Goal: Task Accomplishment & Management: Complete application form

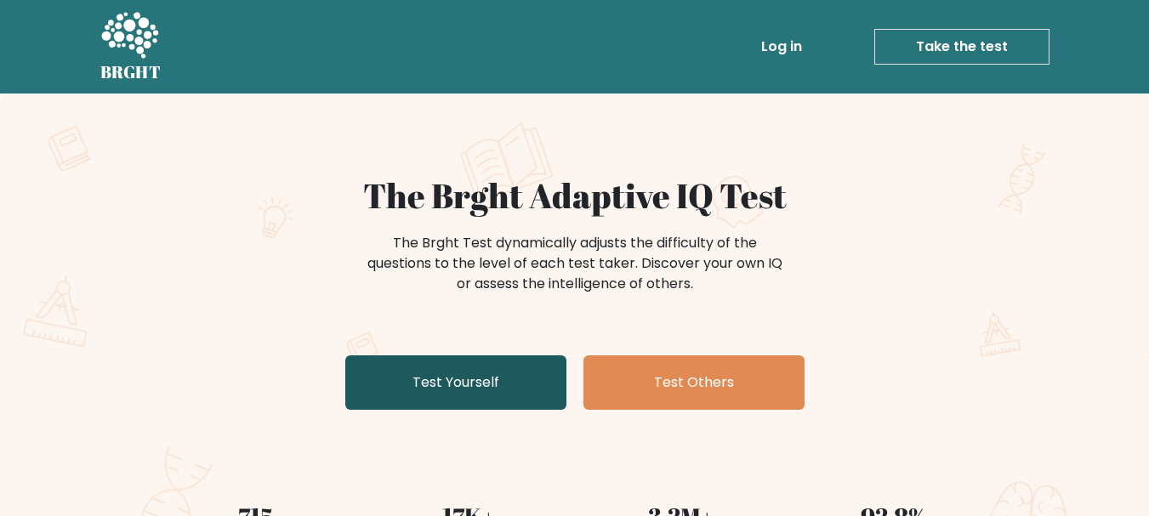
click at [476, 389] on link "Test Yourself" at bounding box center [455, 382] width 221 height 54
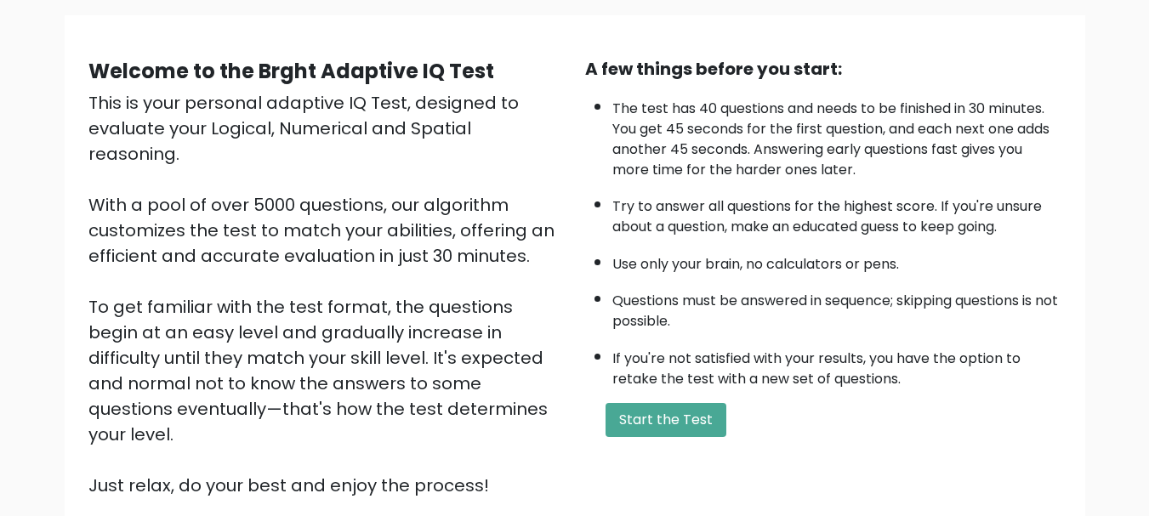
scroll to position [263, 0]
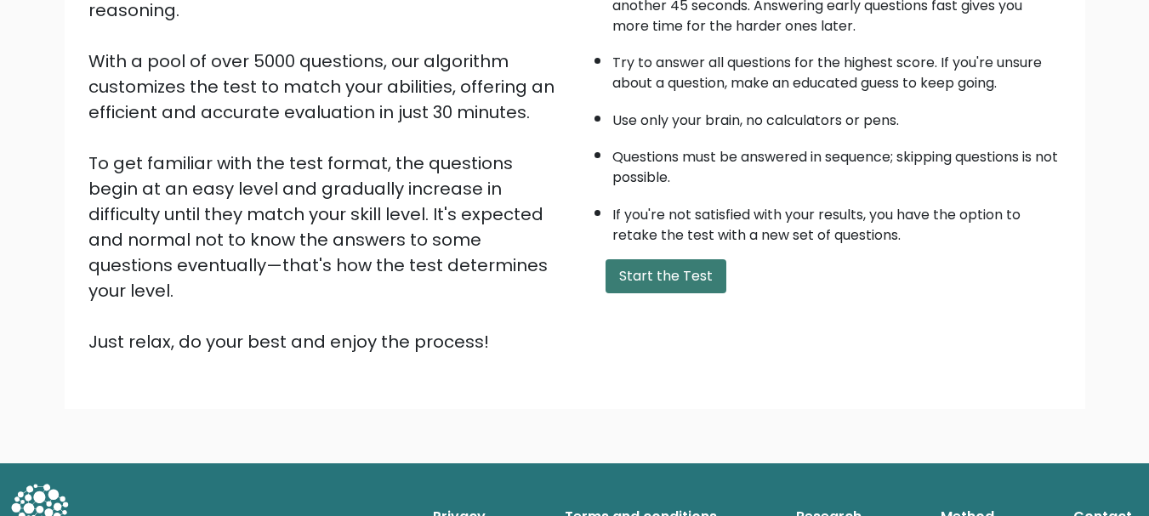
click at [708, 277] on button "Start the Test" at bounding box center [665, 276] width 121 height 34
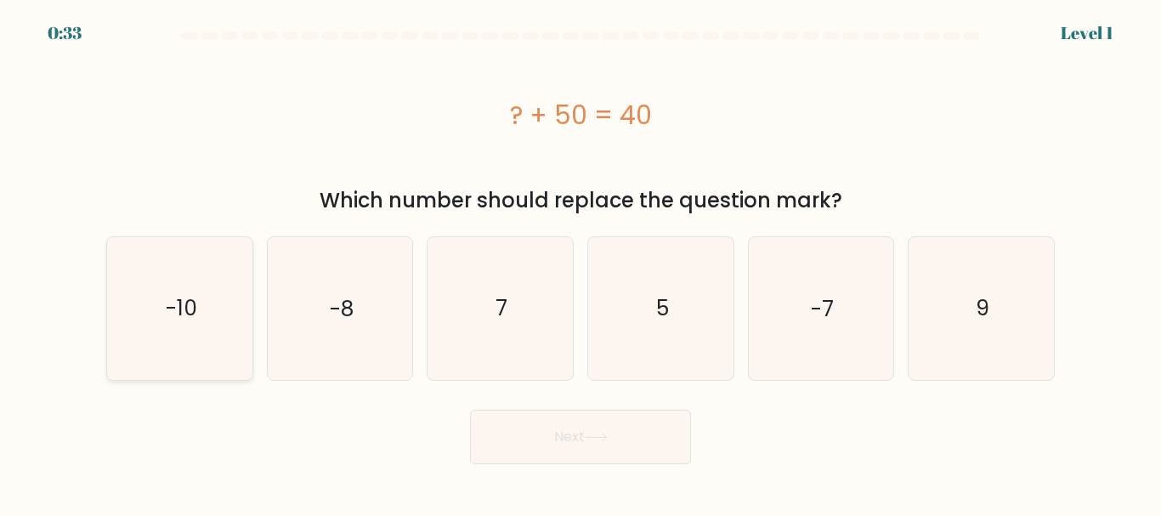
click at [179, 306] on text "-10" at bounding box center [180, 308] width 31 height 30
click at [581, 263] on input "a. -10" at bounding box center [581, 260] width 1 height 4
radio input "true"
click at [556, 434] on button "Next" at bounding box center [580, 437] width 221 height 54
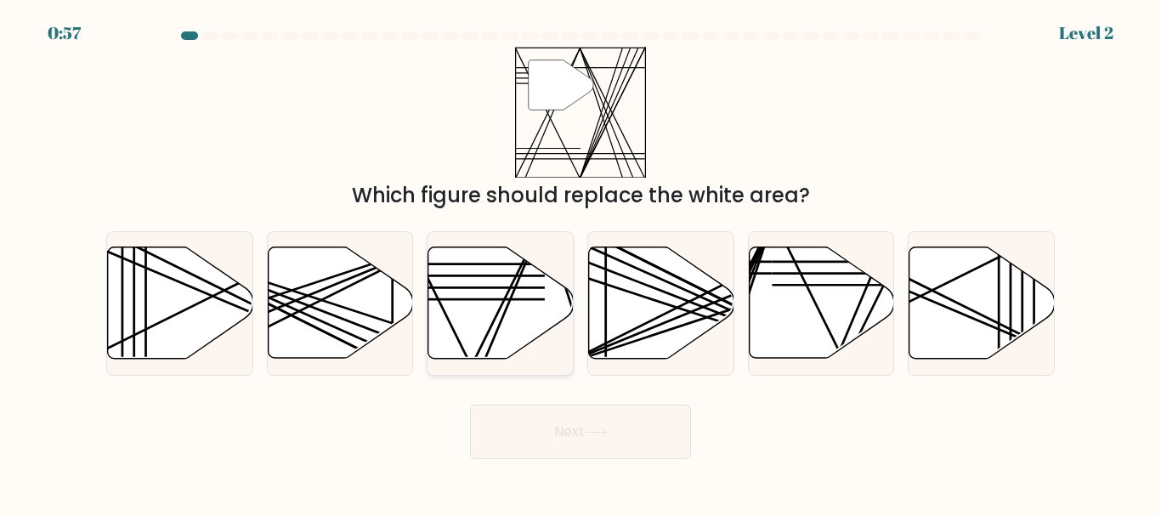
click at [465, 309] on icon at bounding box center [501, 302] width 145 height 111
click at [581, 263] on input "c." at bounding box center [581, 260] width 1 height 4
radio input "true"
click at [594, 428] on icon at bounding box center [596, 432] width 23 height 9
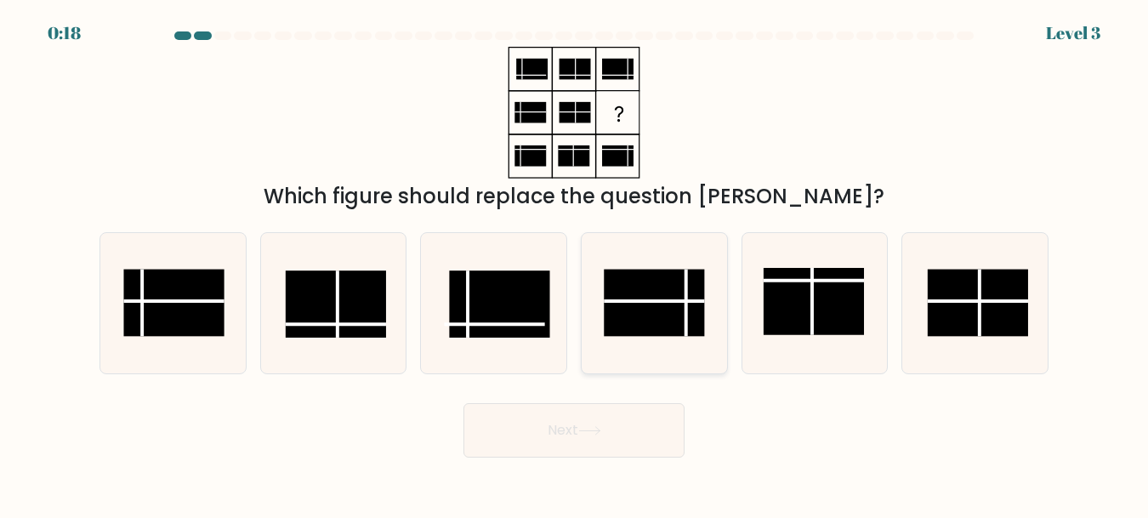
click at [652, 301] on line at bounding box center [654, 301] width 100 height 0
click at [575, 264] on input "d." at bounding box center [574, 261] width 1 height 4
radio input "true"
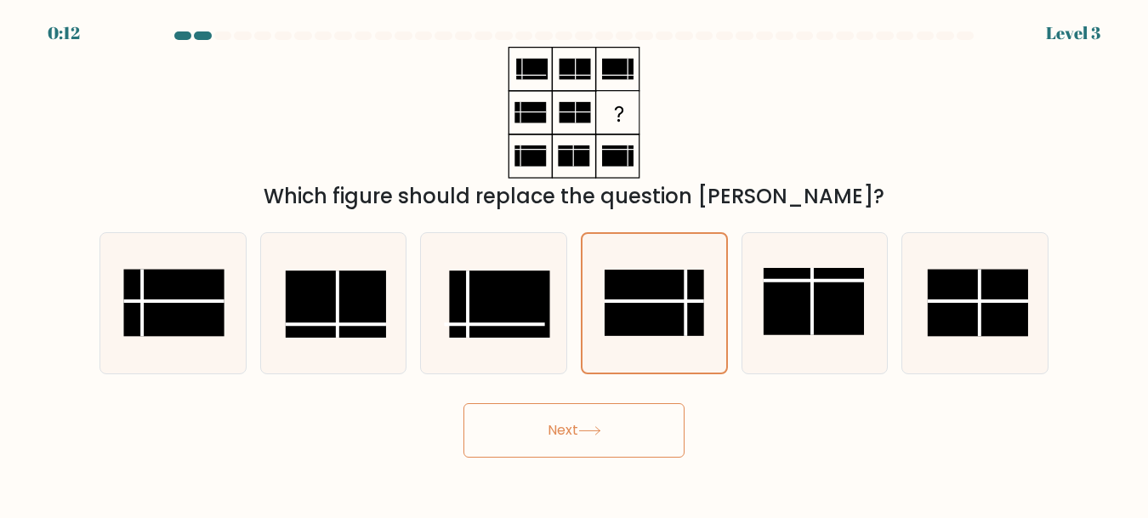
click at [610, 426] on button "Next" at bounding box center [573, 430] width 221 height 54
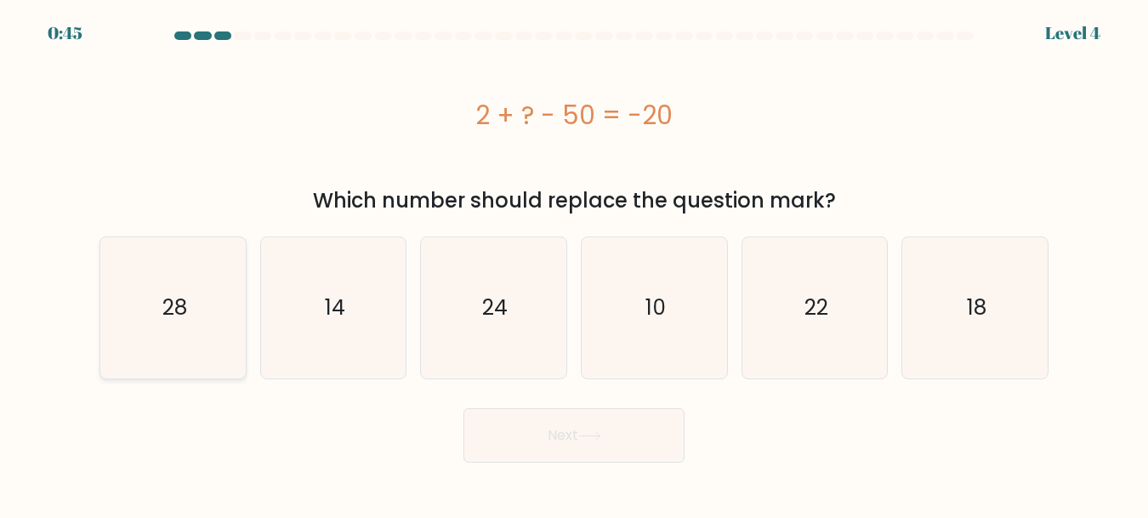
click at [187, 304] on icon "28" at bounding box center [173, 307] width 140 height 140
click at [574, 264] on input "a. 28" at bounding box center [574, 261] width 1 height 4
radio input "true"
click at [511, 437] on button "Next" at bounding box center [573, 435] width 221 height 54
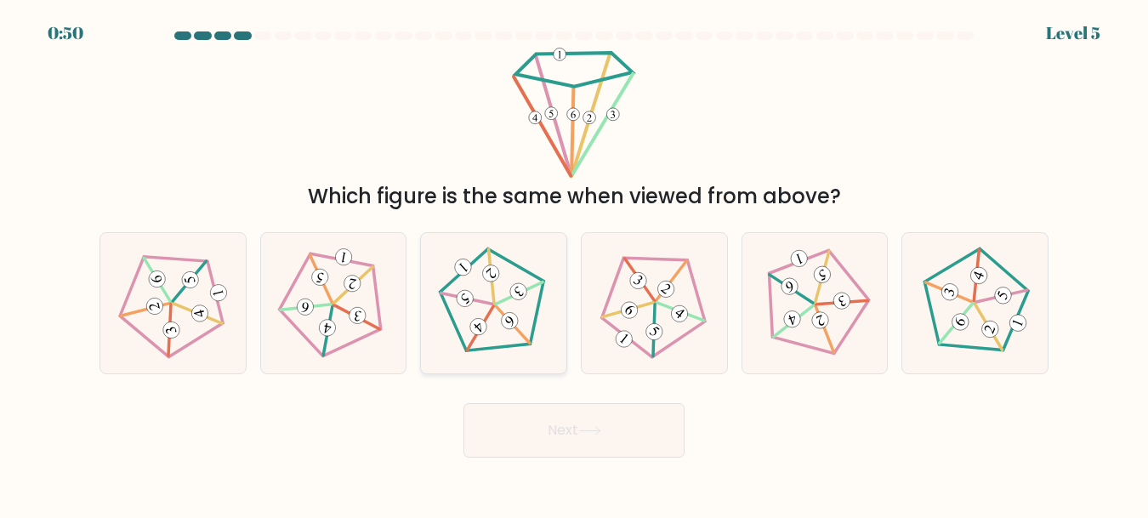
click at [497, 298] on icon at bounding box center [493, 303] width 112 height 112
click at [574, 264] on input "c." at bounding box center [574, 261] width 1 height 4
radio input "true"
click at [637, 448] on button "Next" at bounding box center [573, 430] width 221 height 54
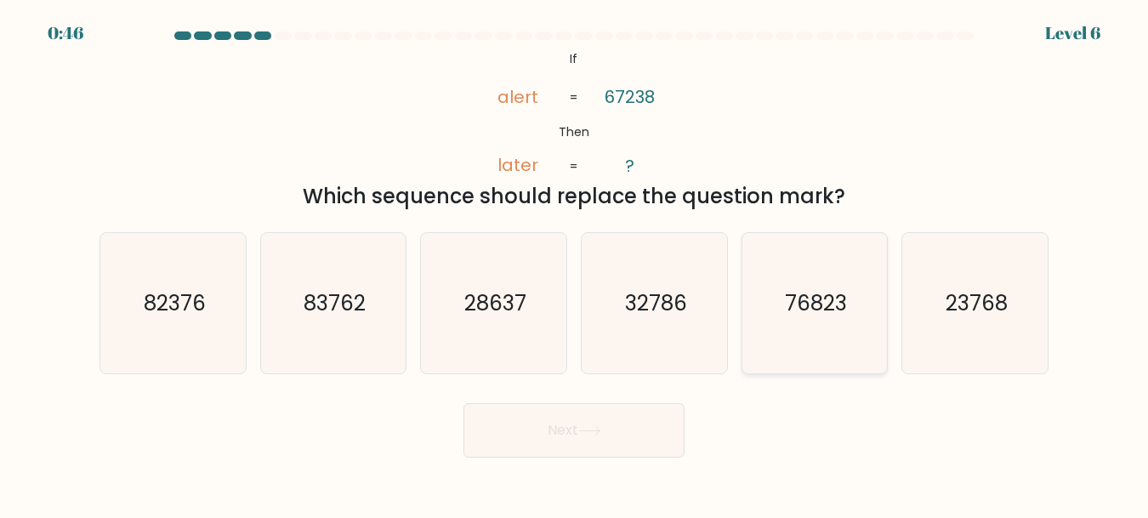
click at [843, 306] on text "76823" at bounding box center [816, 303] width 62 height 30
click at [575, 264] on input "e. 76823" at bounding box center [574, 261] width 1 height 4
radio input "true"
click at [599, 427] on icon at bounding box center [589, 430] width 23 height 9
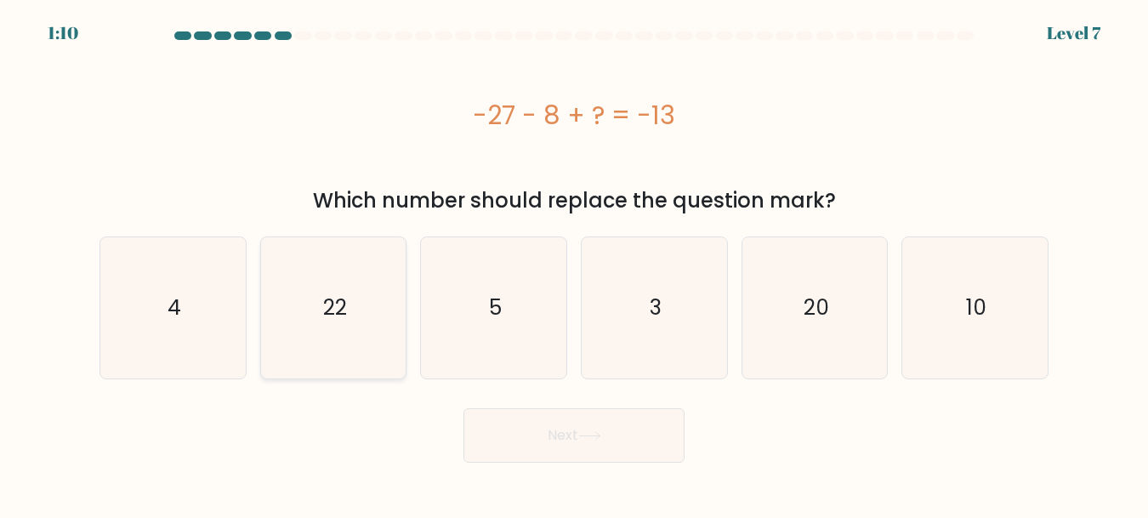
click at [339, 301] on text "22" at bounding box center [335, 307] width 24 height 30
click at [574, 264] on input "b. 22" at bounding box center [574, 261] width 1 height 4
radio input "true"
click at [582, 421] on button "Next" at bounding box center [573, 435] width 221 height 54
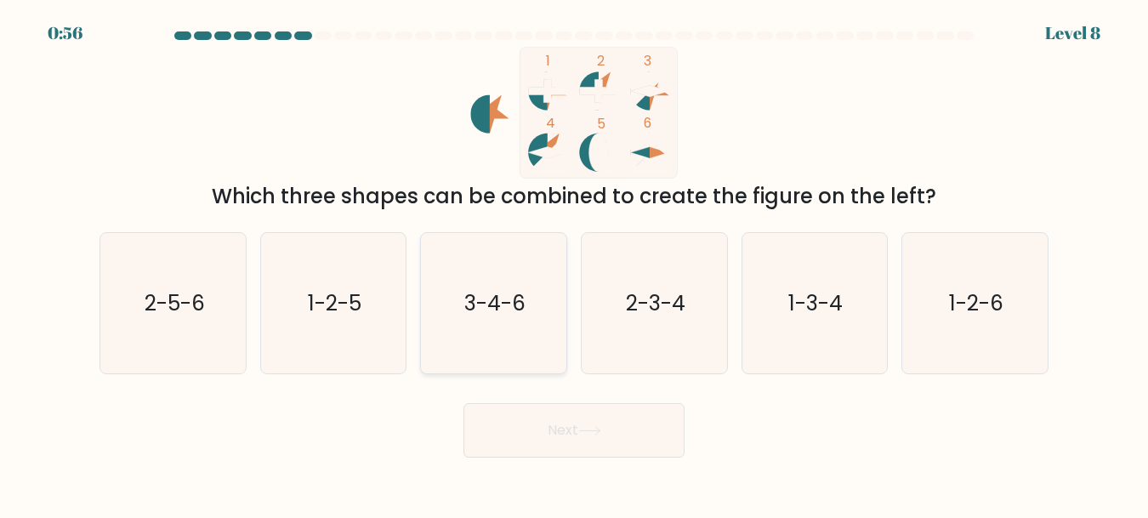
click at [500, 293] on text "3-4-6" at bounding box center [494, 303] width 61 height 30
click at [574, 264] on input "c. 3-4-6" at bounding box center [574, 261] width 1 height 4
radio input "true"
click at [590, 417] on button "Next" at bounding box center [573, 430] width 221 height 54
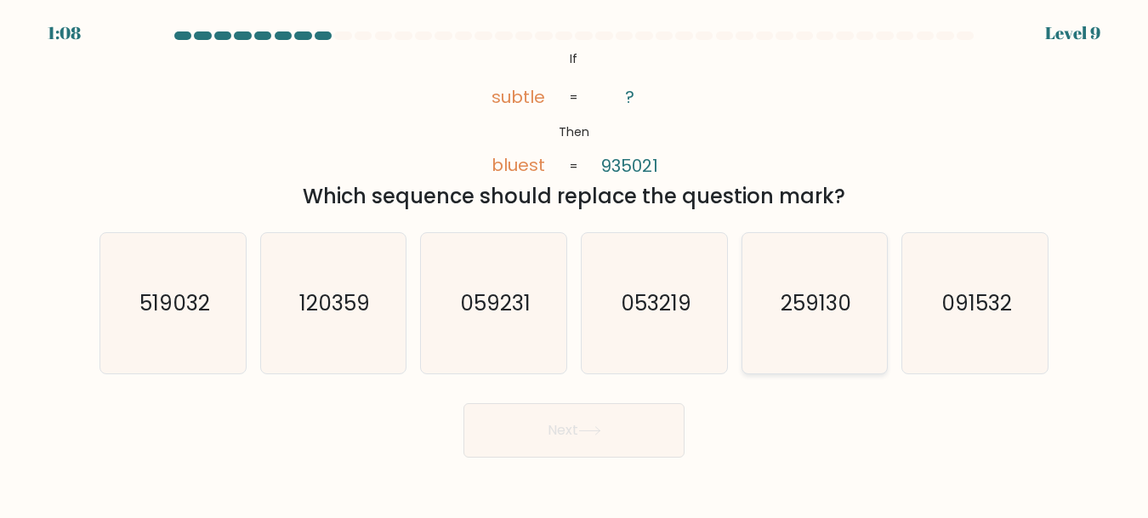
click at [815, 295] on text "259130" at bounding box center [815, 303] width 71 height 30
click at [575, 264] on input "e. 259130" at bounding box center [574, 261] width 1 height 4
radio input "true"
click at [605, 412] on button "Next" at bounding box center [573, 430] width 221 height 54
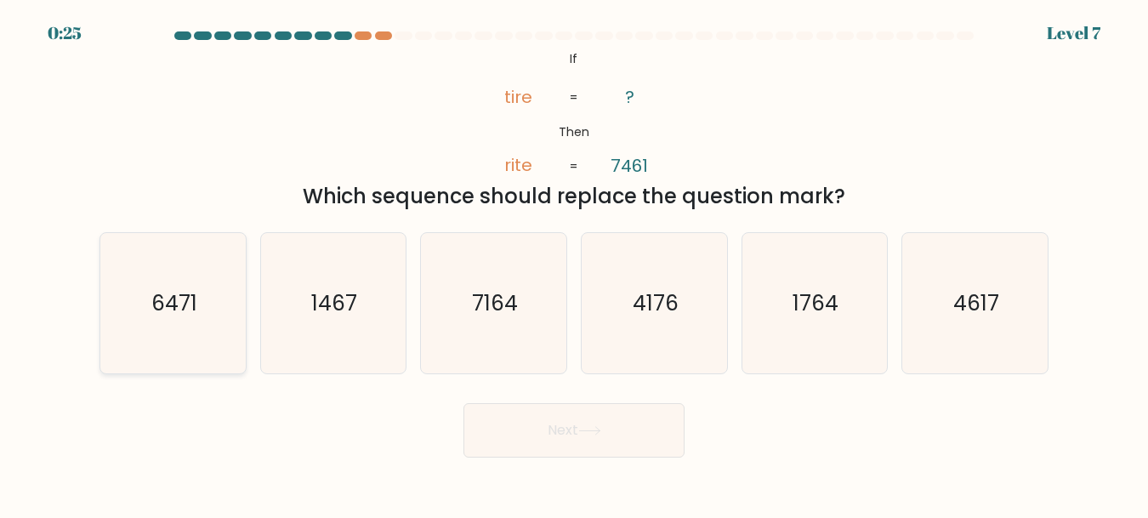
click at [194, 298] on text "6471" at bounding box center [174, 303] width 46 height 30
click at [174, 306] on text "6471" at bounding box center [174, 303] width 46 height 30
click at [574, 264] on input "a. 6471" at bounding box center [574, 261] width 1 height 4
radio input "true"
click at [564, 416] on button "Next" at bounding box center [573, 430] width 221 height 54
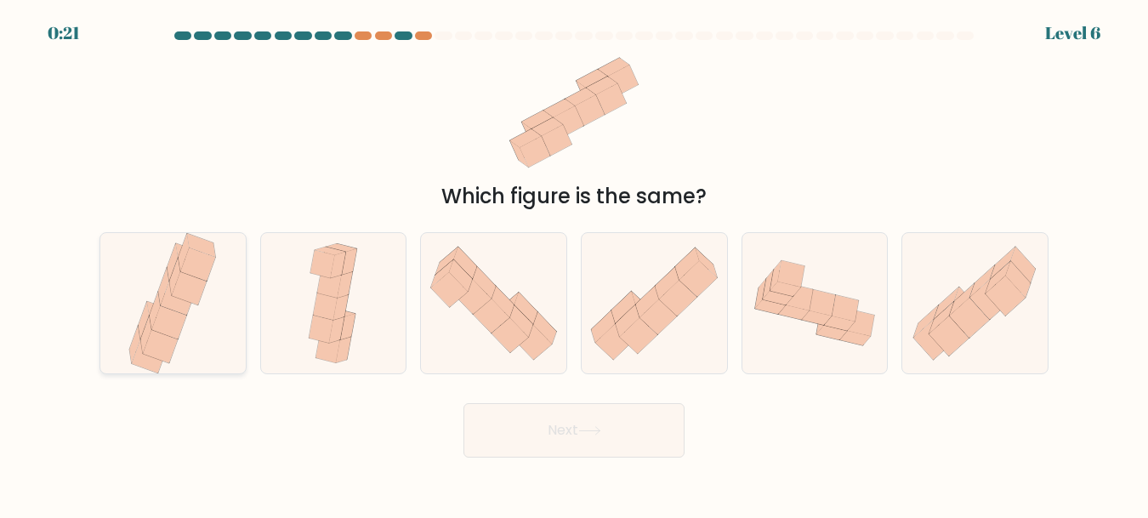
click at [168, 266] on icon at bounding box center [172, 262] width 11 height 37
click at [574, 264] on input "a." at bounding box center [574, 261] width 1 height 4
radio input "true"
click at [518, 425] on button "Next" at bounding box center [573, 430] width 221 height 54
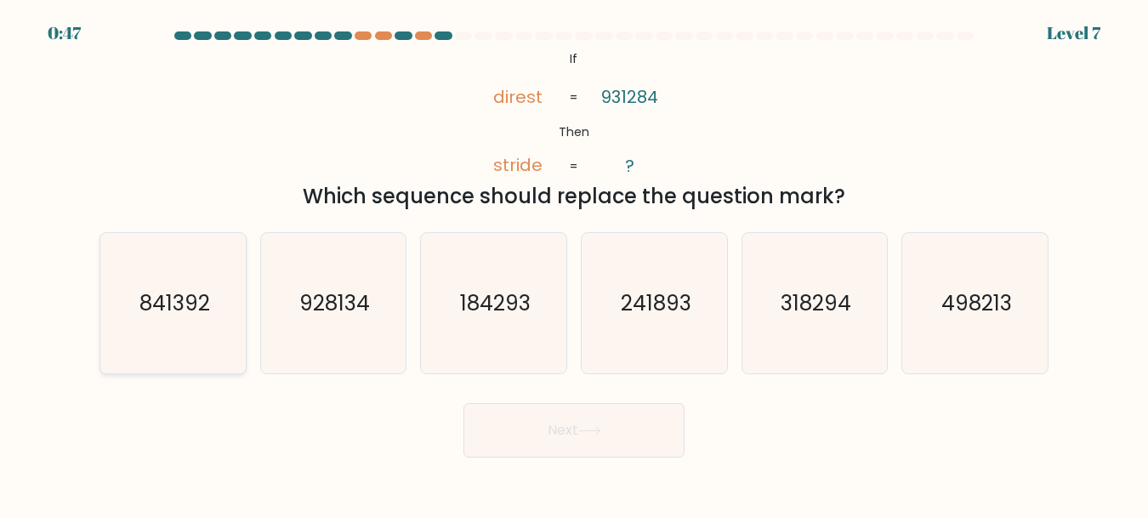
drag, startPoint x: 156, startPoint y: 309, endPoint x: 184, endPoint y: 315, distance: 27.7
click at [160, 309] on text "841392" at bounding box center [174, 303] width 71 height 30
click at [213, 294] on icon "841392" at bounding box center [173, 303] width 140 height 140
click at [574, 264] on input "a. 841392" at bounding box center [574, 261] width 1 height 4
radio input "true"
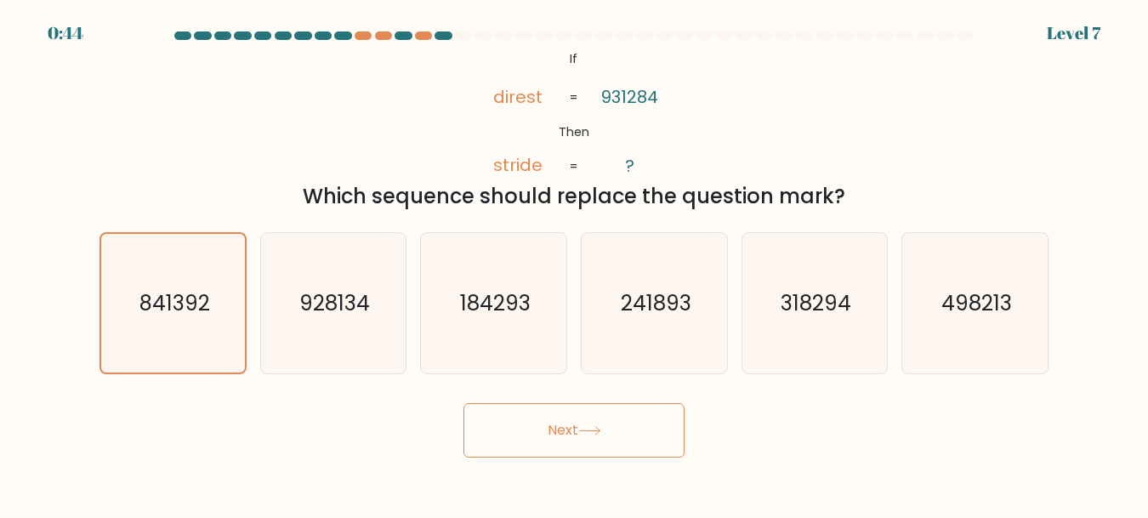
click at [526, 437] on button "Next" at bounding box center [573, 430] width 221 height 54
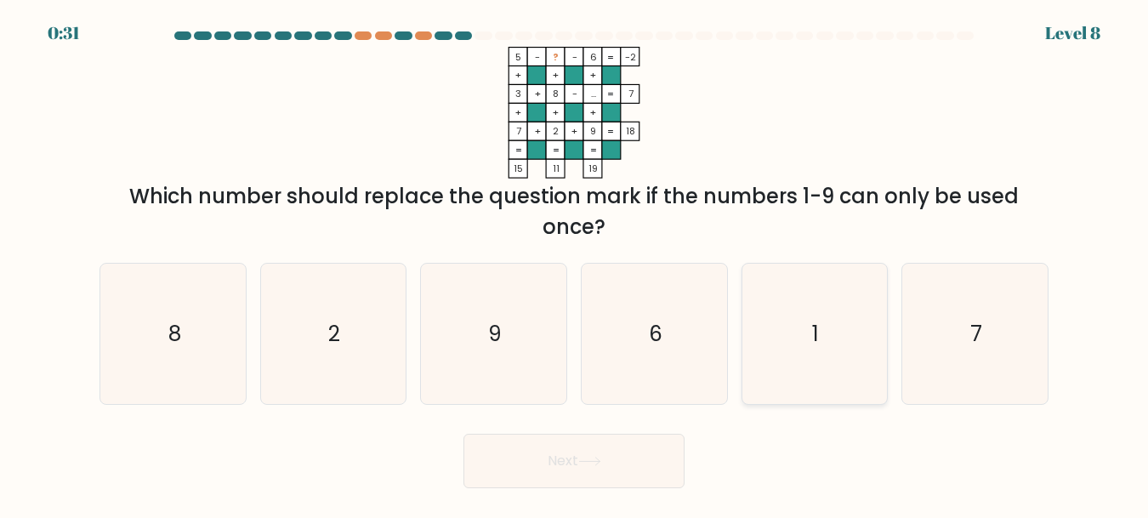
click at [820, 323] on icon "1" at bounding box center [814, 334] width 140 height 140
click at [575, 264] on input "e. 1" at bounding box center [574, 261] width 1 height 4
radio input "true"
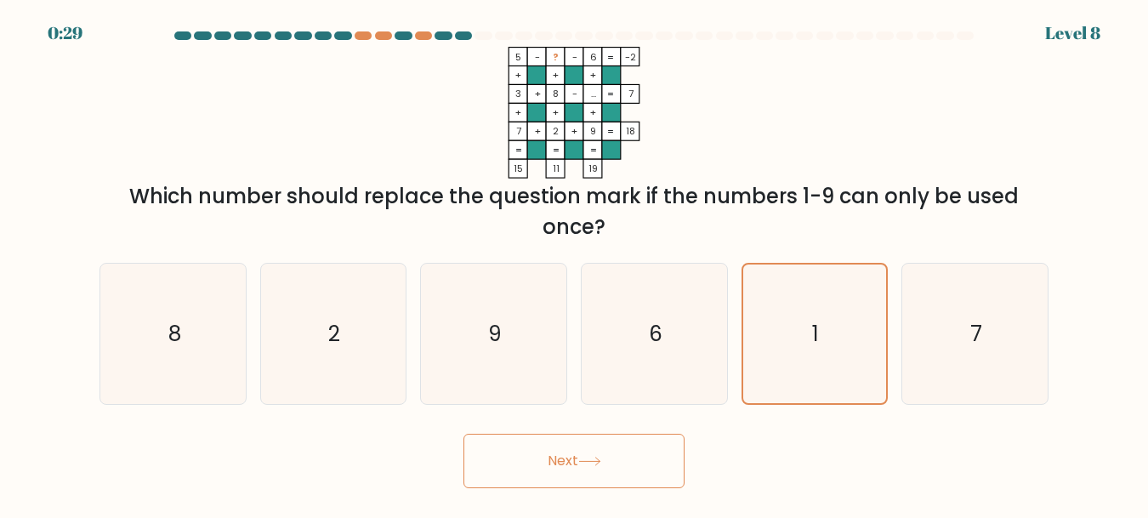
click at [623, 455] on button "Next" at bounding box center [573, 461] width 221 height 54
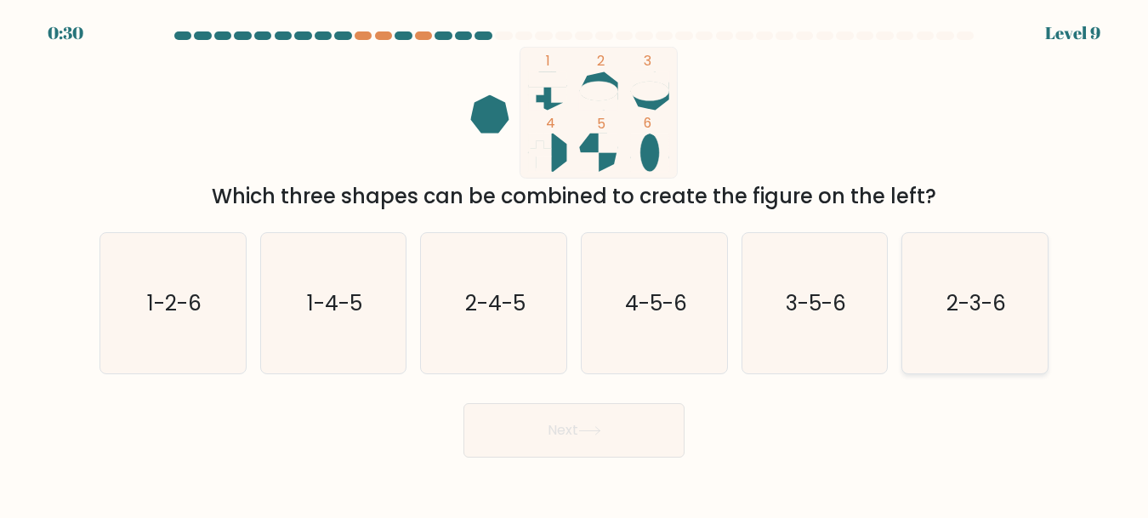
click at [962, 315] on text "2-3-6" at bounding box center [976, 303] width 60 height 30
click at [575, 264] on input "f. 2-3-6" at bounding box center [574, 261] width 1 height 4
radio input "true"
click at [626, 410] on button "Next" at bounding box center [573, 430] width 221 height 54
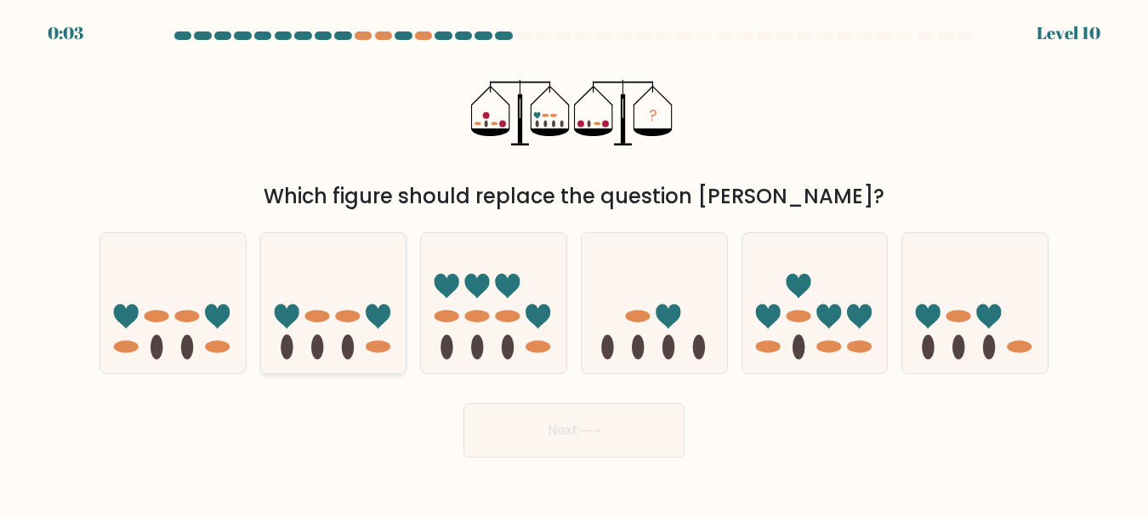
click at [330, 332] on icon at bounding box center [333, 303] width 145 height 120
click at [574, 264] on input "b." at bounding box center [574, 261] width 1 height 4
radio input "true"
click at [530, 421] on button "Next" at bounding box center [573, 430] width 221 height 54
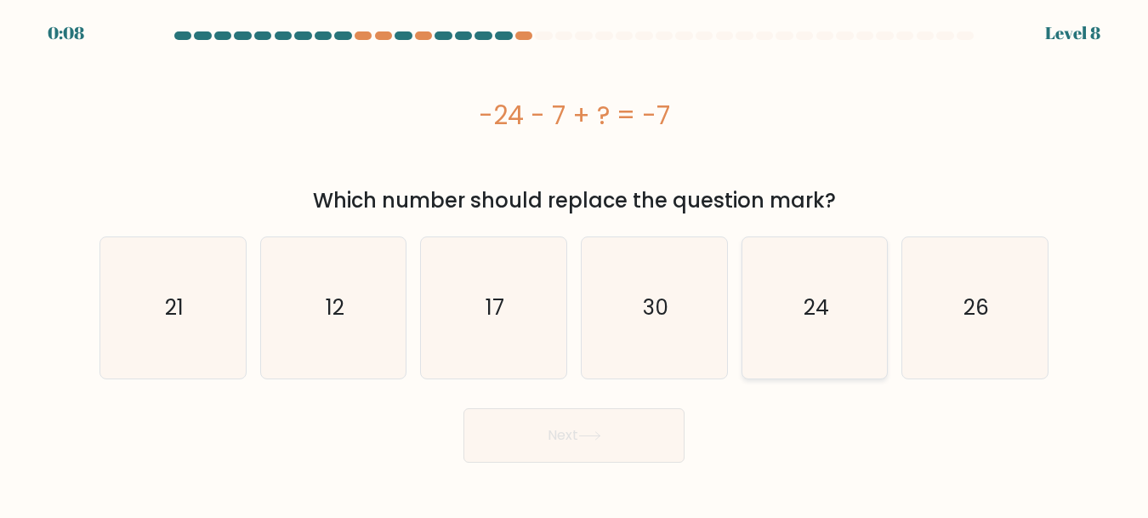
click at [823, 304] on text "24" at bounding box center [816, 307] width 26 height 30
click at [575, 264] on input "e. 24" at bounding box center [574, 261] width 1 height 4
radio input "true"
click at [556, 432] on button "Next" at bounding box center [573, 435] width 221 height 54
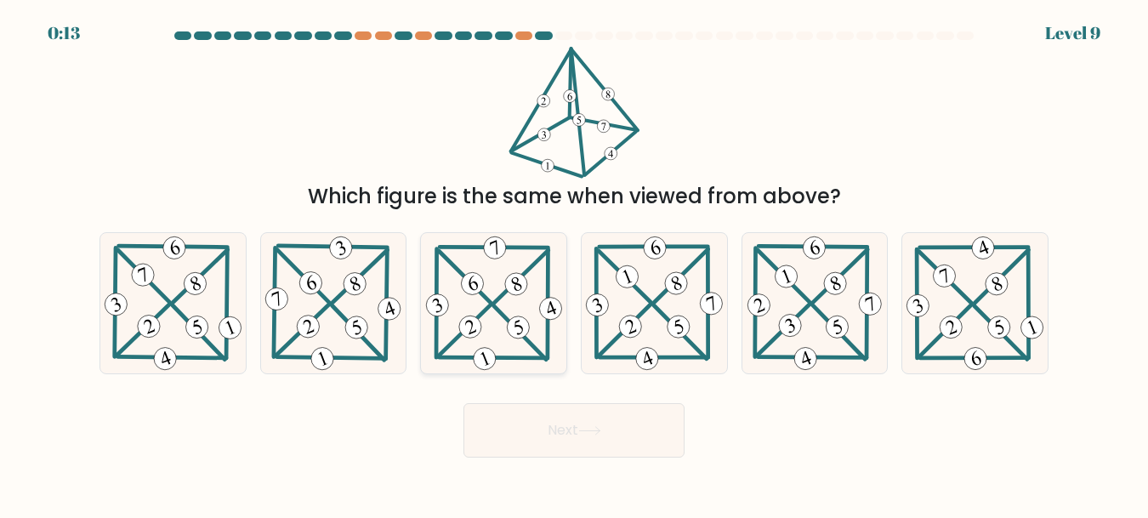
click at [514, 321] on 220 at bounding box center [517, 327] width 29 height 29
click at [574, 264] on input "c." at bounding box center [574, 261] width 1 height 4
radio input "true"
click at [586, 448] on button "Next" at bounding box center [573, 430] width 221 height 54
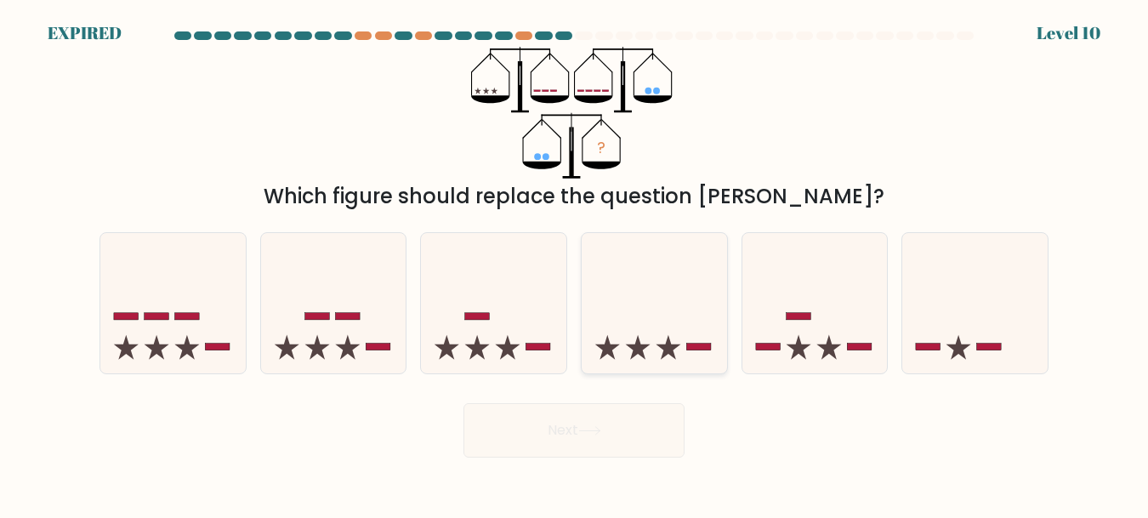
click at [666, 346] on icon at bounding box center [668, 347] width 25 height 25
click at [575, 264] on input "d." at bounding box center [574, 261] width 1 height 4
radio input "true"
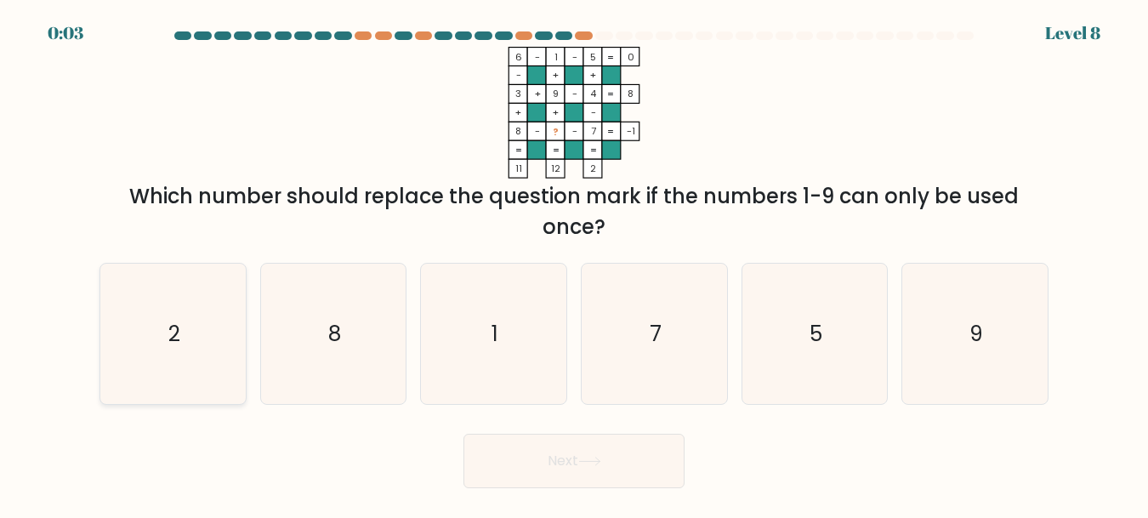
click at [179, 317] on icon "2" at bounding box center [173, 334] width 140 height 140
click at [574, 264] on input "a. 2" at bounding box center [574, 261] width 1 height 4
radio input "true"
click at [570, 465] on button "Next" at bounding box center [573, 461] width 221 height 54
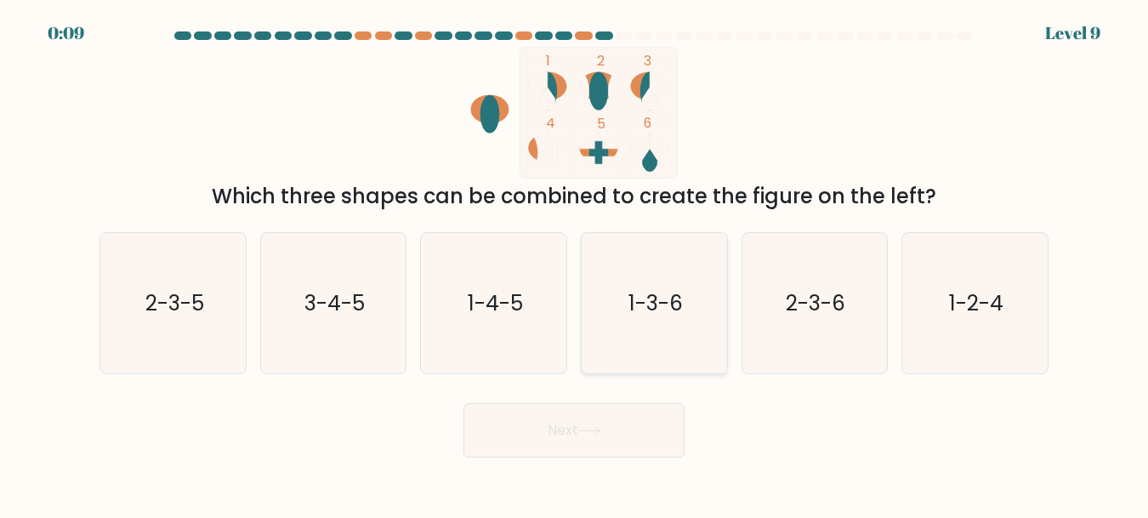
click at [648, 295] on text "1-3-6" at bounding box center [655, 303] width 54 height 30
click at [575, 264] on input "d. 1-3-6" at bounding box center [574, 261] width 1 height 4
radio input "true"
click at [613, 429] on button "Next" at bounding box center [573, 430] width 221 height 54
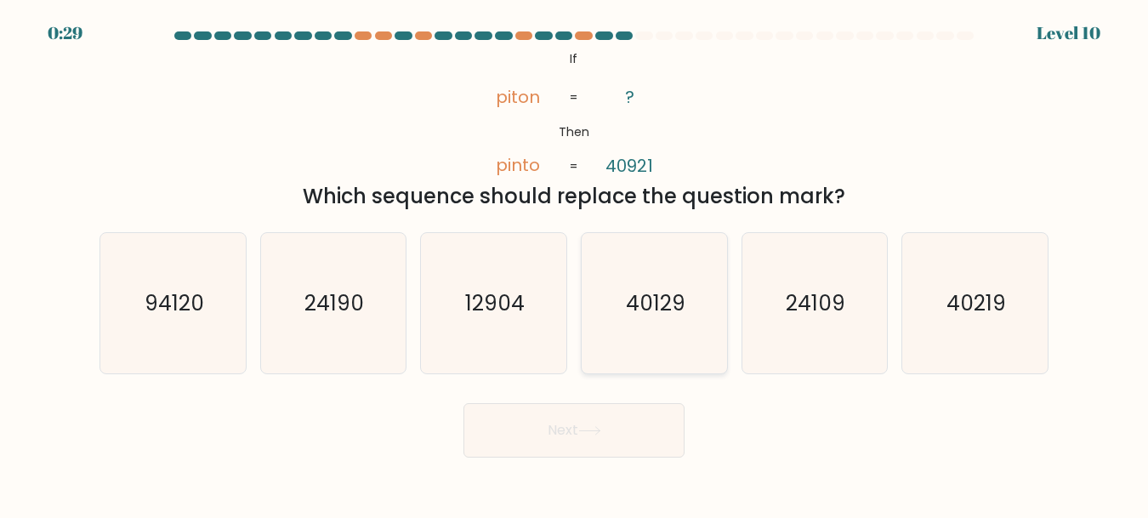
click at [647, 304] on text "40129" at bounding box center [656, 303] width 60 height 30
click at [575, 264] on input "d. 40129" at bounding box center [574, 261] width 1 height 4
radio input "true"
click at [519, 446] on button "Next" at bounding box center [573, 430] width 221 height 54
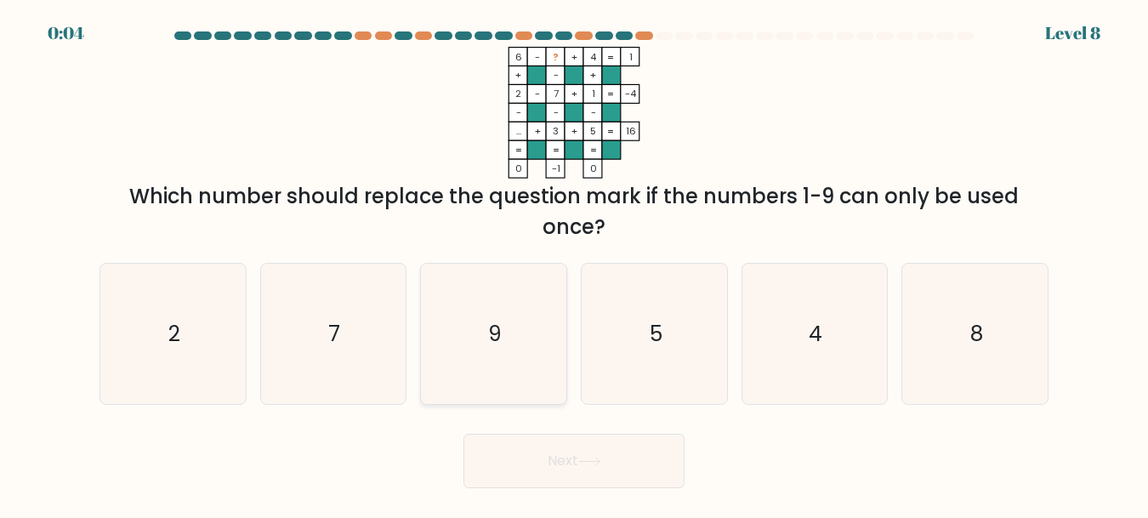
click at [497, 340] on text "9" at bounding box center [495, 334] width 14 height 30
click at [574, 264] on input "c. 9" at bounding box center [574, 261] width 1 height 4
radio input "true"
click at [572, 449] on button "Next" at bounding box center [573, 461] width 221 height 54
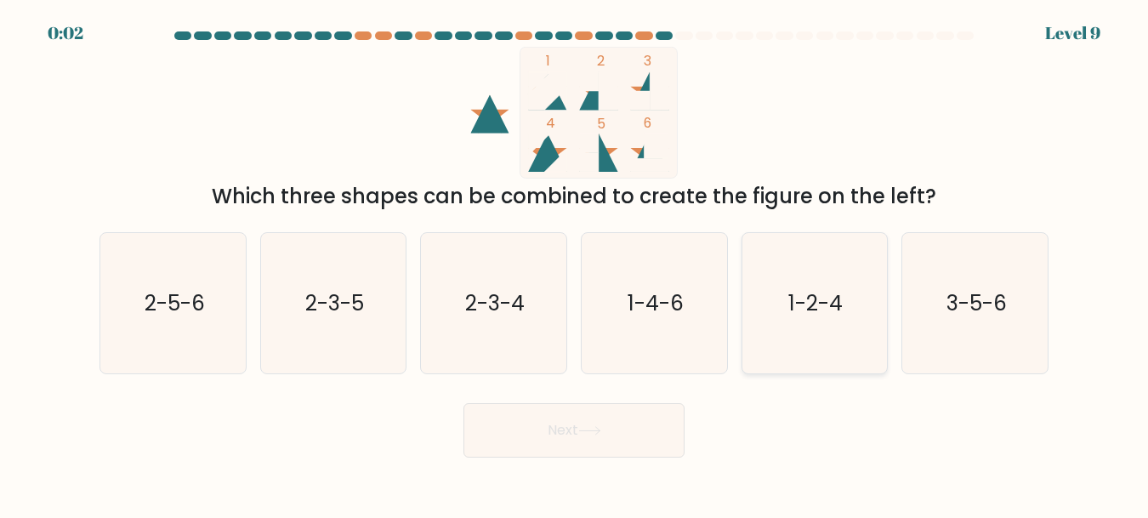
click at [823, 292] on text "1-2-4" at bounding box center [816, 303] width 54 height 30
click at [575, 264] on input "e. 1-2-4" at bounding box center [574, 261] width 1 height 4
radio input "true"
click at [597, 424] on button "Next" at bounding box center [573, 430] width 221 height 54
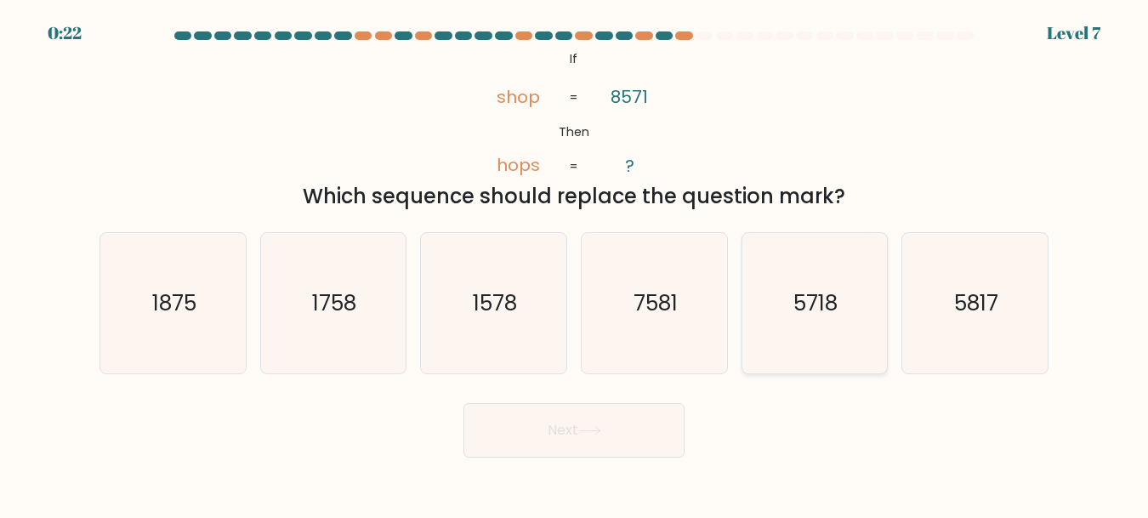
click at [813, 305] on text "5718" at bounding box center [816, 303] width 44 height 30
click at [575, 264] on input "e. 5718" at bounding box center [574, 261] width 1 height 4
radio input "true"
click at [605, 413] on button "Next" at bounding box center [573, 430] width 221 height 54
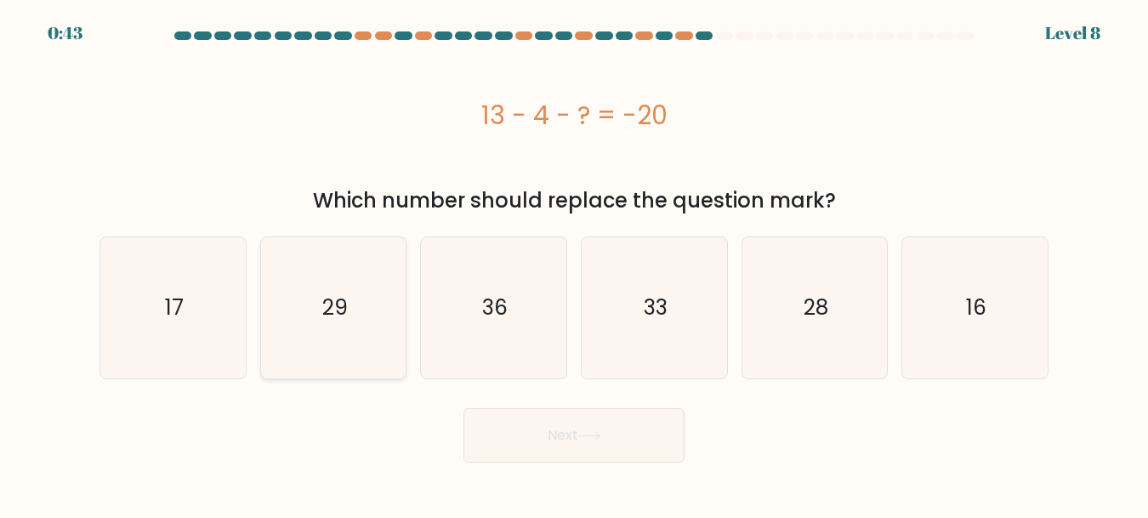
click at [349, 286] on icon "29" at bounding box center [333, 307] width 140 height 140
click at [574, 264] on input "b. 29" at bounding box center [574, 261] width 1 height 4
radio input "true"
click at [655, 429] on button "Next" at bounding box center [573, 435] width 221 height 54
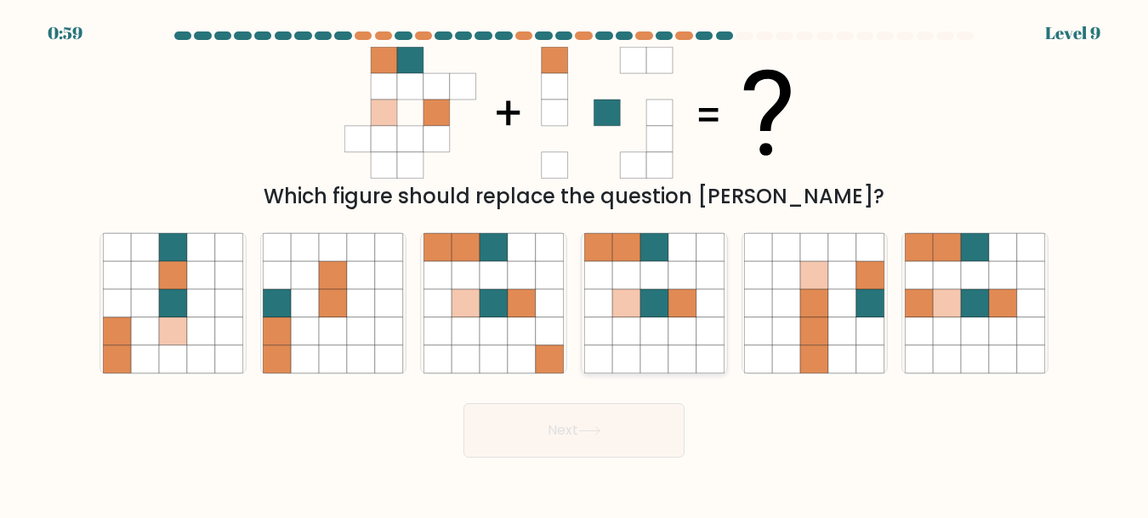
click at [678, 300] on icon at bounding box center [682, 303] width 28 height 28
click at [575, 264] on input "d." at bounding box center [574, 261] width 1 height 4
radio input "true"
click at [639, 418] on button "Next" at bounding box center [573, 430] width 221 height 54
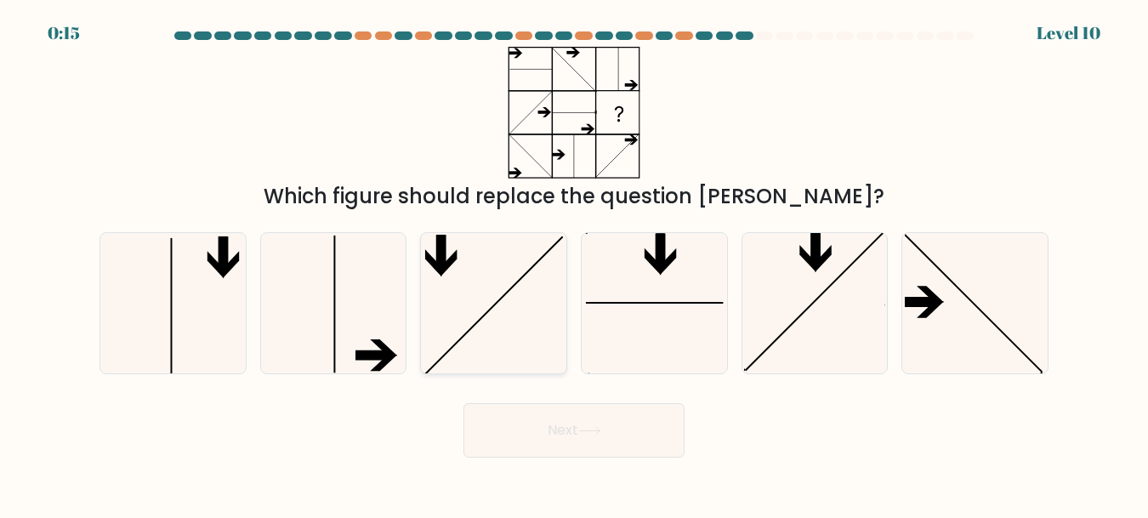
click at [434, 307] on icon at bounding box center [493, 303] width 140 height 140
click at [574, 264] on input "c." at bounding box center [574, 261] width 1 height 4
radio input "true"
click at [344, 320] on icon at bounding box center [333, 303] width 140 height 140
click at [574, 264] on input "b." at bounding box center [574, 261] width 1 height 4
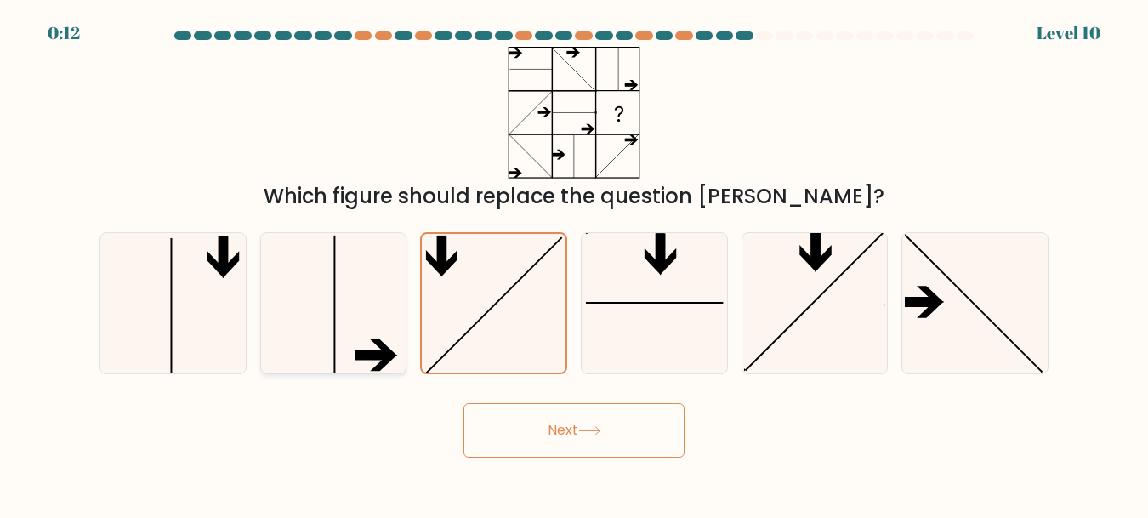
radio input "true"
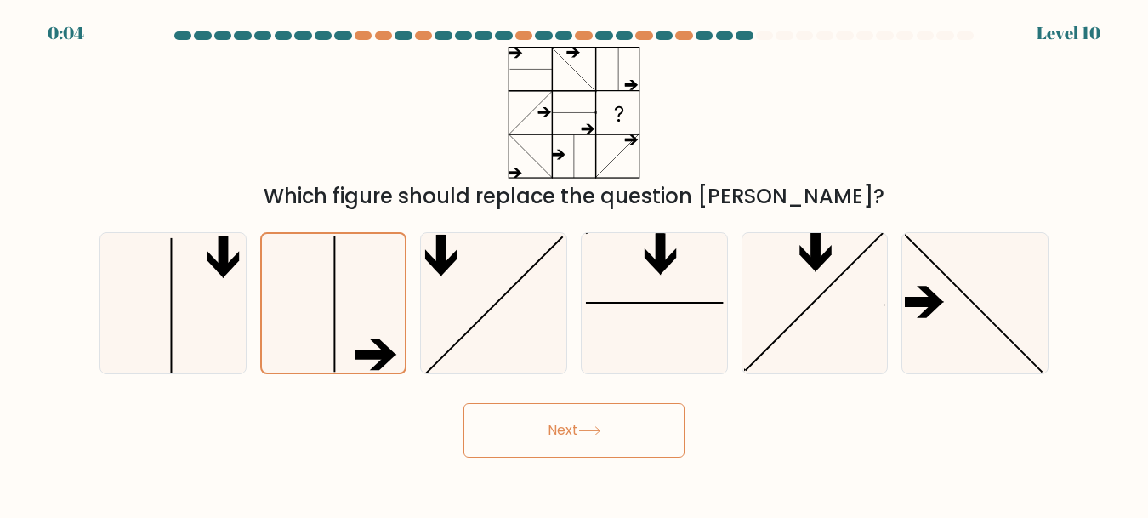
click at [547, 418] on button "Next" at bounding box center [573, 430] width 221 height 54
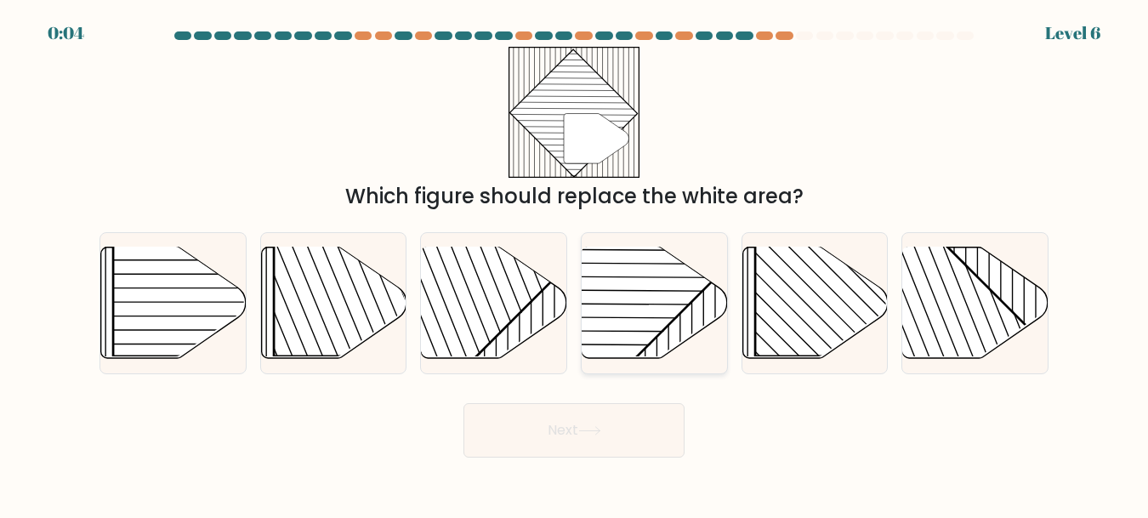
click at [697, 292] on rect at bounding box center [604, 246] width 285 height 285
click at [575, 264] on input "d." at bounding box center [574, 261] width 1 height 4
radio input "true"
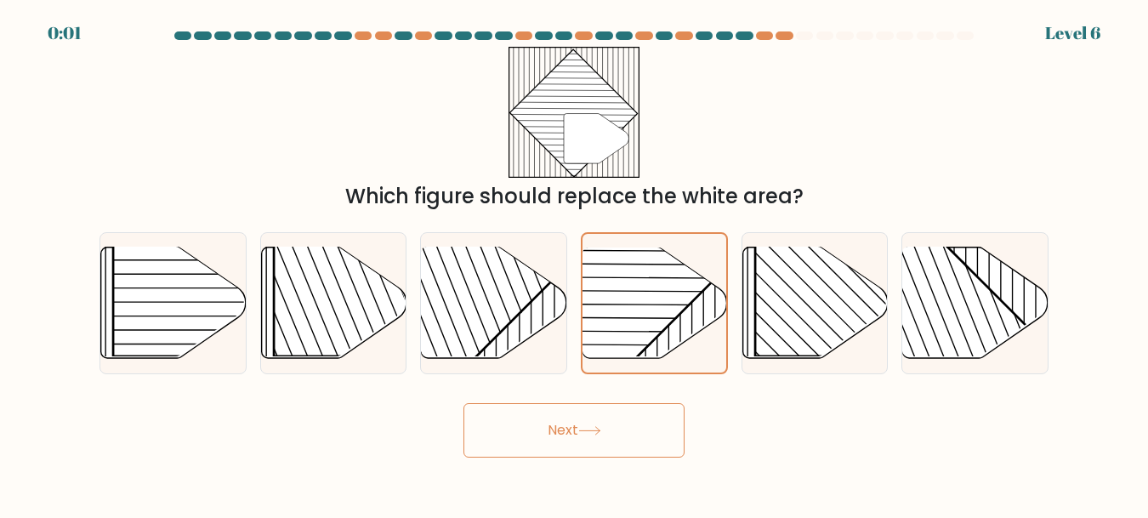
click at [614, 419] on button "Next" at bounding box center [573, 430] width 221 height 54
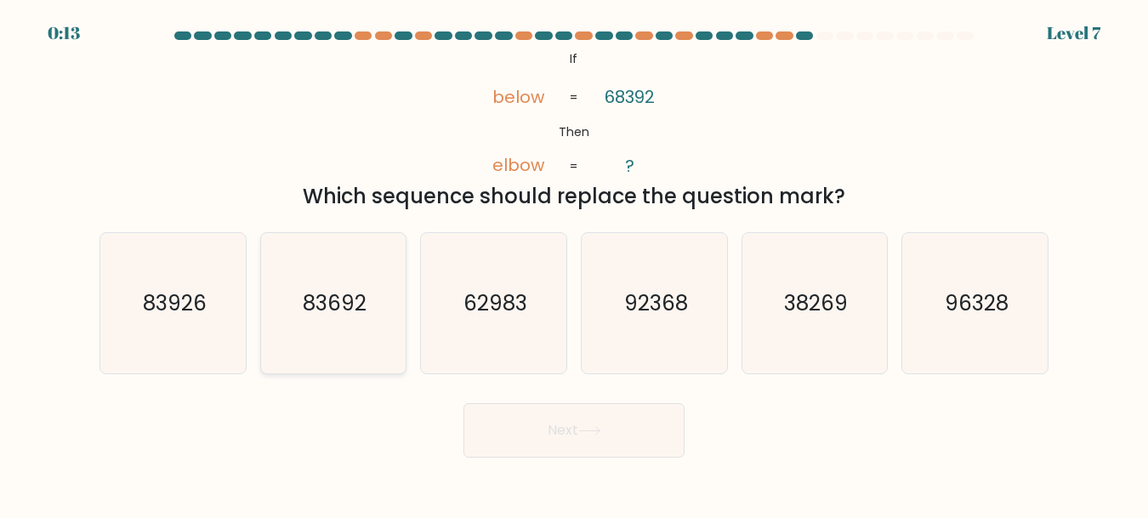
click at [312, 310] on text "83692" at bounding box center [335, 303] width 64 height 30
click at [574, 264] on input "b. 83692" at bounding box center [574, 261] width 1 height 4
radio input "true"
click at [615, 423] on button "Next" at bounding box center [573, 430] width 221 height 54
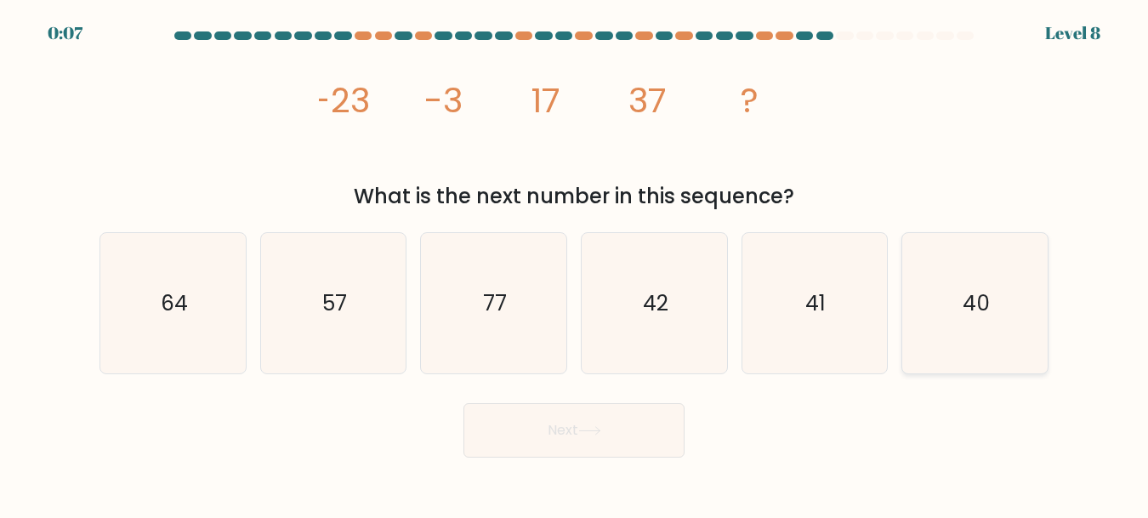
click at [983, 281] on icon "40" at bounding box center [975, 303] width 140 height 140
click at [575, 264] on input "f. 40" at bounding box center [574, 261] width 1 height 4
radio input "true"
click at [649, 413] on button "Next" at bounding box center [573, 430] width 221 height 54
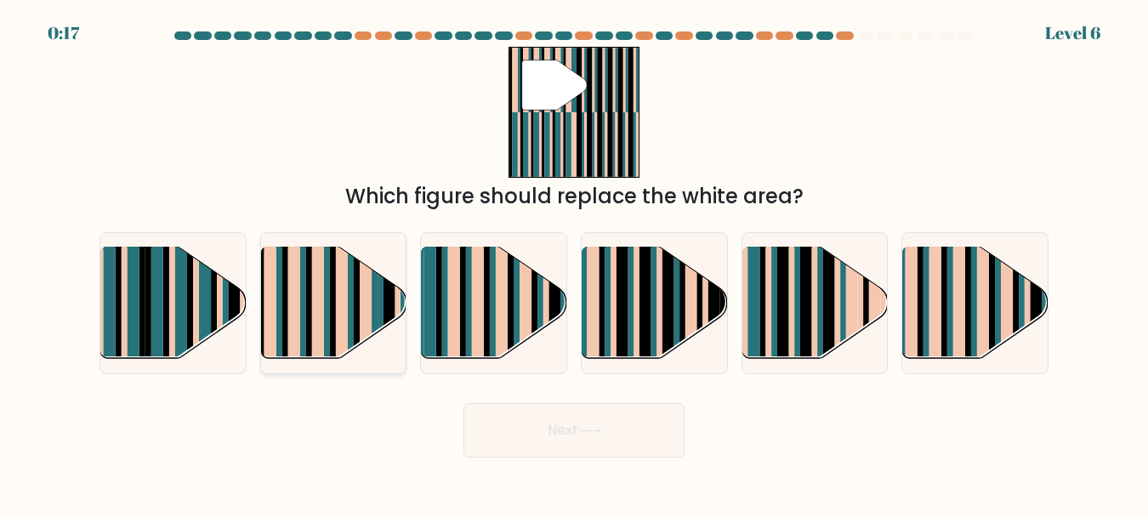
click at [314, 271] on rect at bounding box center [318, 291] width 12 height 144
click at [574, 264] on input "b." at bounding box center [574, 261] width 1 height 4
radio input "true"
click at [582, 445] on button "Next" at bounding box center [573, 430] width 221 height 54
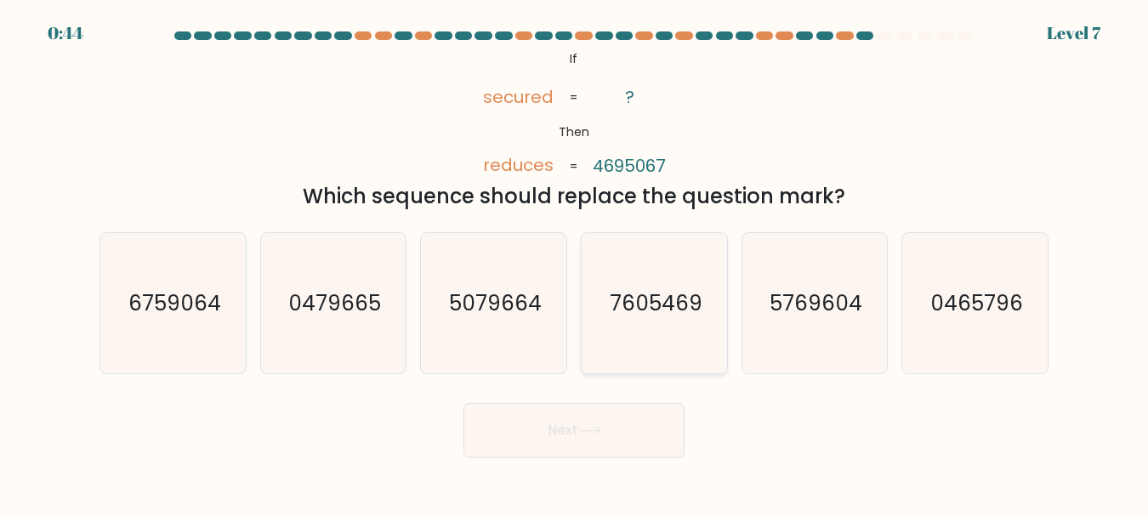
click at [666, 292] on text "7605469" at bounding box center [655, 303] width 93 height 30
click at [575, 264] on input "d. 7605469" at bounding box center [574, 261] width 1 height 4
radio input "true"
click at [636, 422] on button "Next" at bounding box center [573, 430] width 221 height 54
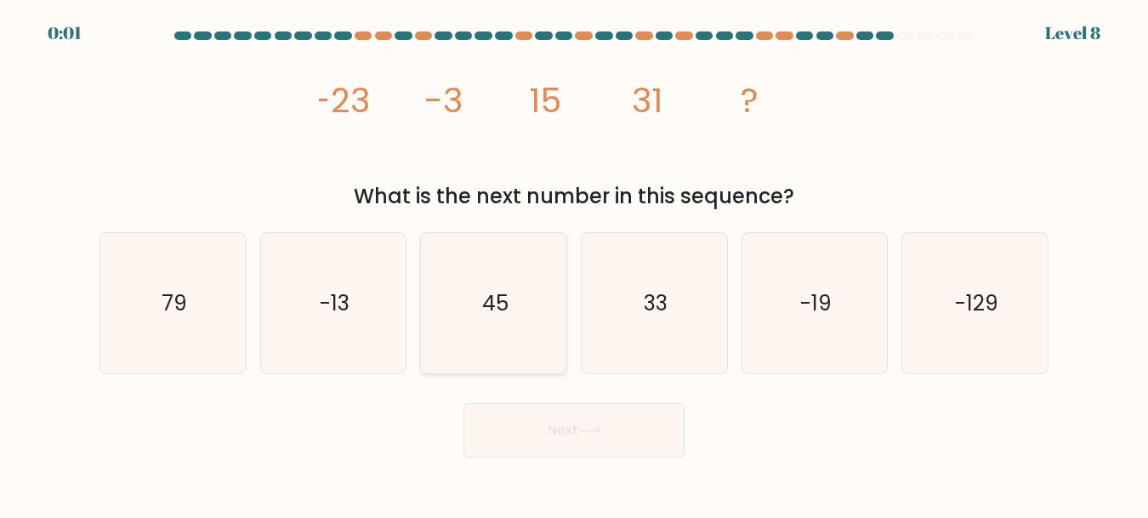
click at [491, 309] on text "45" at bounding box center [495, 303] width 26 height 30
click at [574, 264] on input "c. 45" at bounding box center [574, 261] width 1 height 4
radio input "true"
click at [608, 433] on button "Next" at bounding box center [573, 430] width 221 height 54
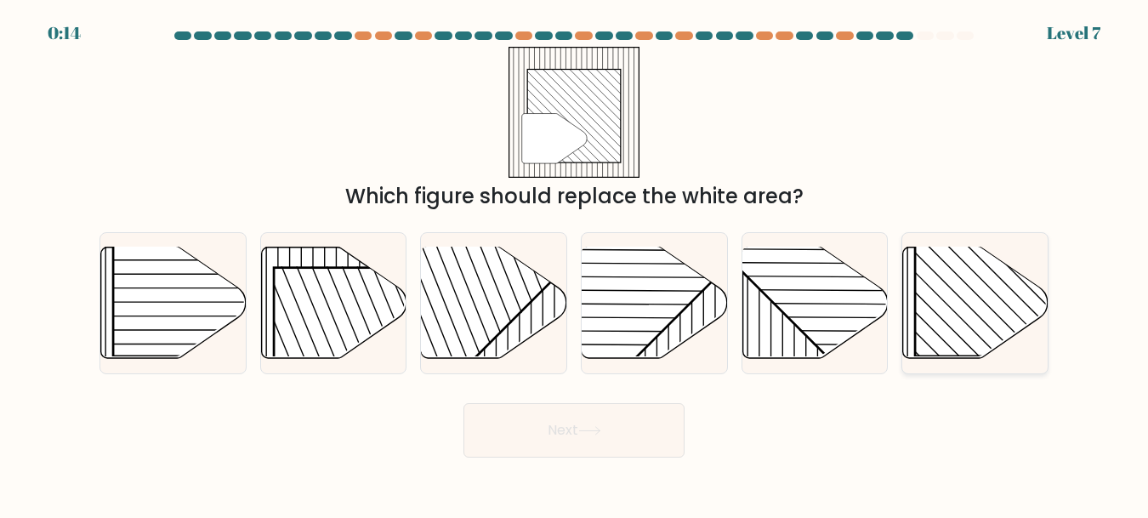
click at [974, 306] on rect at bounding box center [1019, 252] width 208 height 208
click at [575, 264] on input "f." at bounding box center [574, 261] width 1 height 4
radio input "true"
click at [608, 420] on button "Next" at bounding box center [573, 430] width 221 height 54
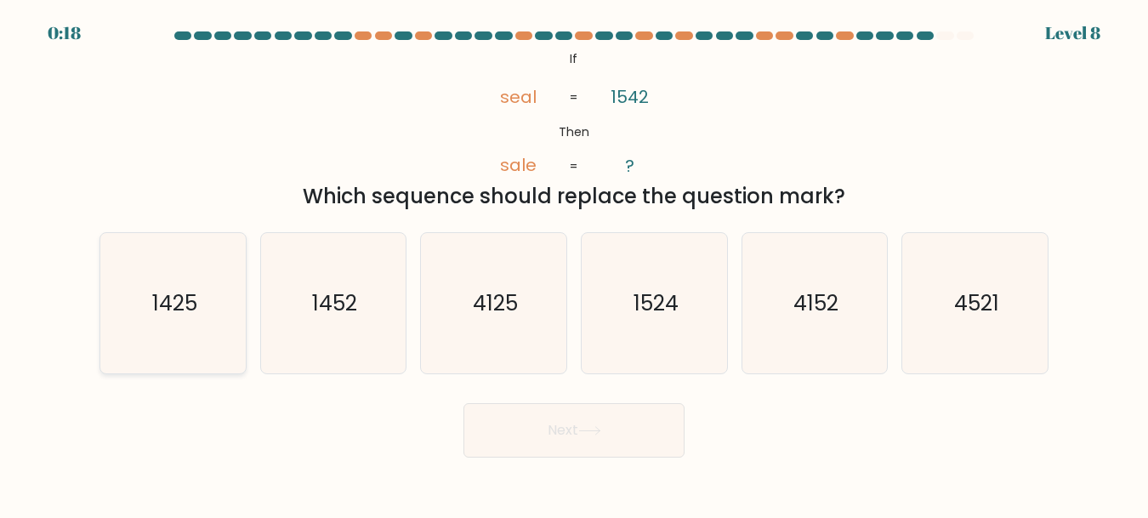
click at [171, 307] on text "1425" at bounding box center [173, 303] width 45 height 30
click at [574, 264] on input "a. 1425" at bounding box center [574, 261] width 1 height 4
radio input "true"
click at [545, 435] on button "Next" at bounding box center [573, 430] width 221 height 54
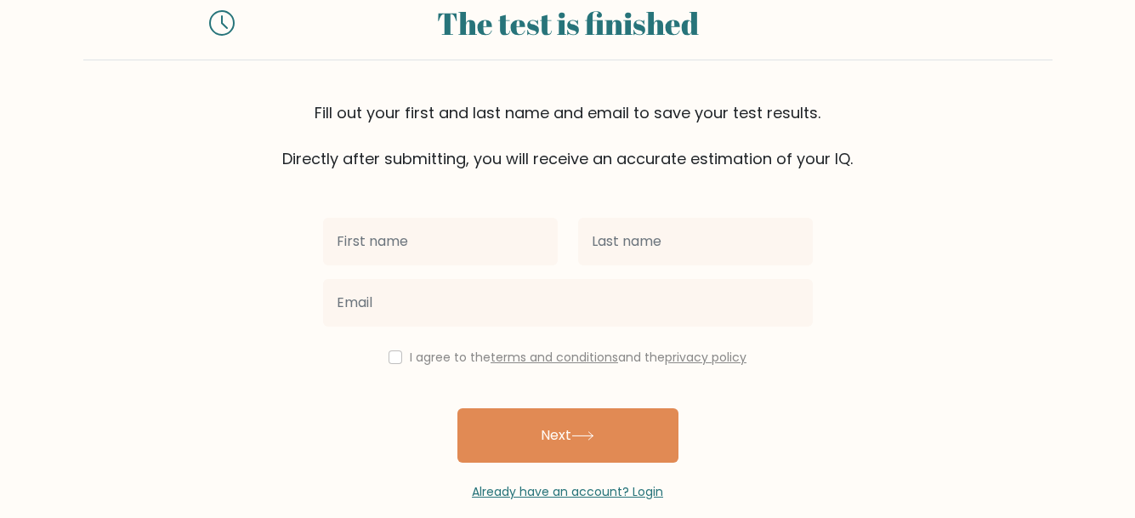
scroll to position [79, 0]
